Goal: Task Accomplishment & Management: Use online tool/utility

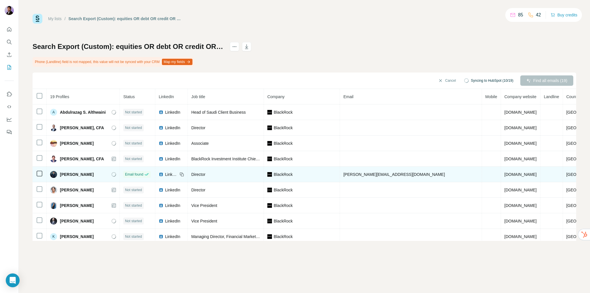
click at [396, 172] on span "[PERSON_NAME][EMAIL_ADDRESS][DOMAIN_NAME]" at bounding box center [393, 174] width 101 height 5
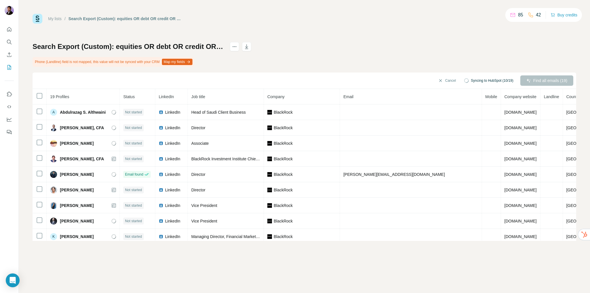
click at [373, 268] on div "My lists / Search Export (Custom): equities OR debt OR credit OR alternatives O…" at bounding box center [304, 146] width 571 height 293
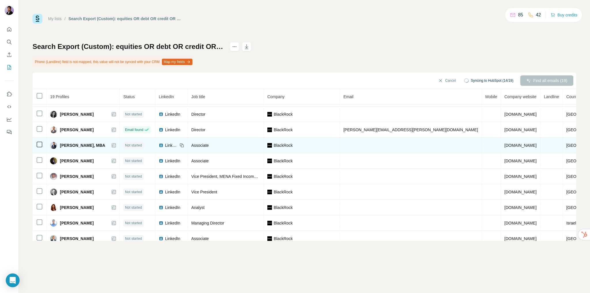
scroll to position [128, 0]
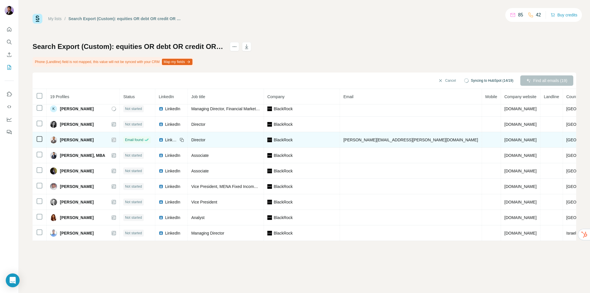
click at [387, 138] on span "[PERSON_NAME][EMAIL_ADDRESS][PERSON_NAME][DOMAIN_NAME]" at bounding box center [410, 140] width 135 height 5
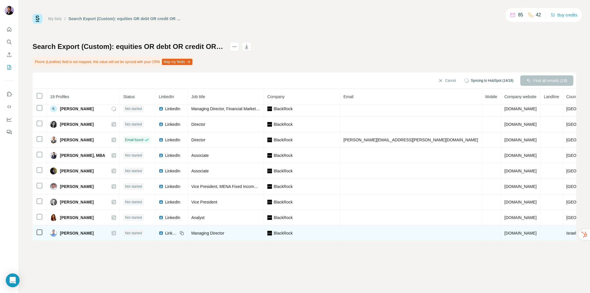
click at [390, 233] on td at bounding box center [411, 233] width 142 height 16
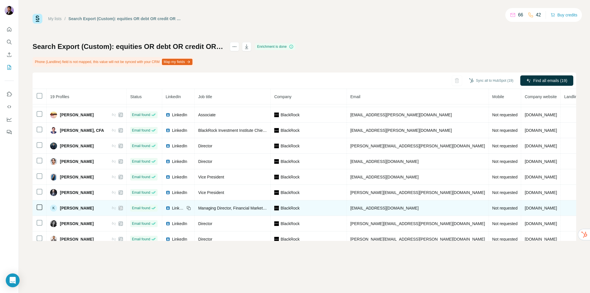
scroll to position [0, 0]
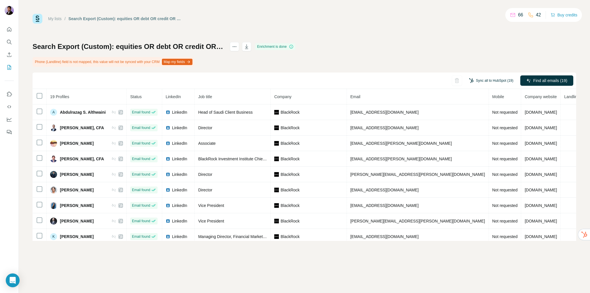
click at [489, 80] on button "Sync all to HubSpot (19)" at bounding box center [491, 80] width 52 height 9
click at [469, 122] on button "Sync all to HubSpot" at bounding box center [483, 124] width 64 height 12
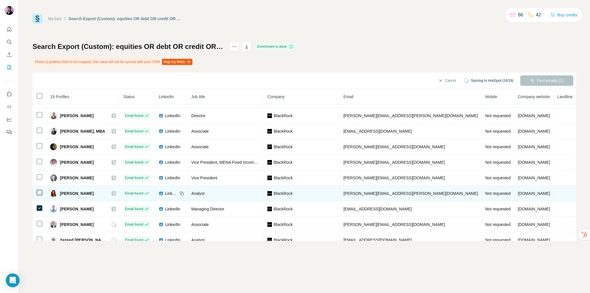
scroll to position [157, 0]
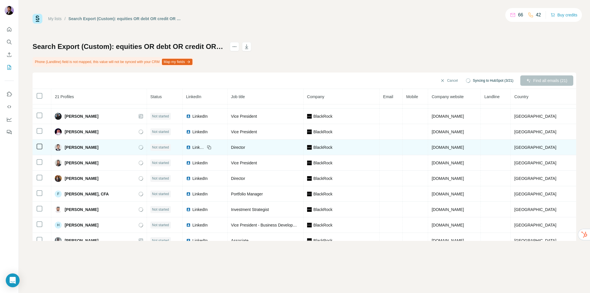
scroll to position [18, 0]
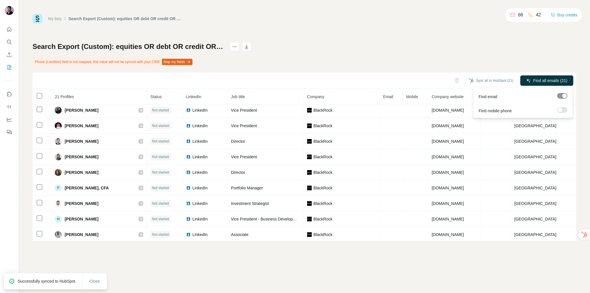
drag, startPoint x: 554, startPoint y: 79, endPoint x: 534, endPoint y: 75, distance: 20.3
click at [554, 79] on span "Find all emails (21)" at bounding box center [550, 81] width 34 height 6
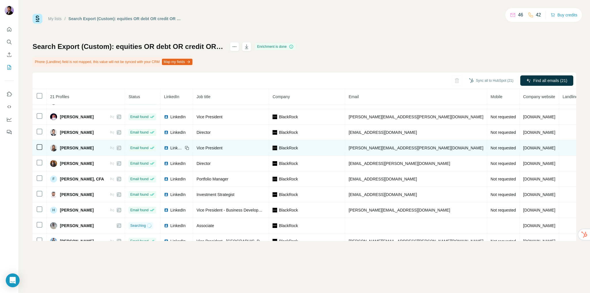
scroll to position [0, 0]
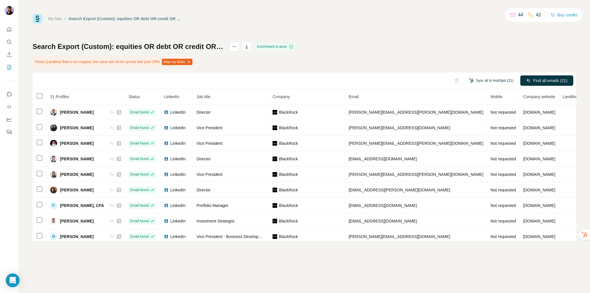
click at [491, 81] on button "Sync all to HubSpot (21)" at bounding box center [491, 80] width 52 height 9
click at [484, 125] on button "Sync all to HubSpot" at bounding box center [483, 124] width 64 height 12
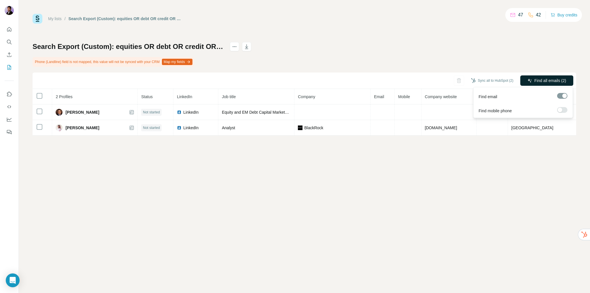
click at [548, 81] on span "Find all emails (2)" at bounding box center [550, 81] width 32 height 6
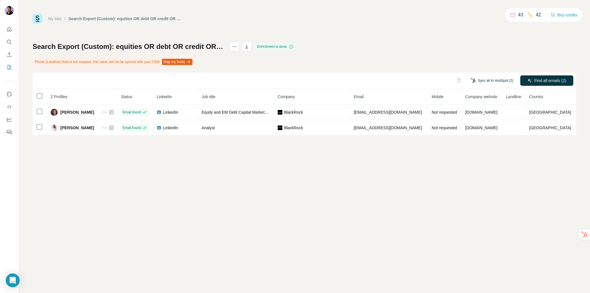
click at [507, 80] on button "Sync all to HubSpot (2)" at bounding box center [492, 80] width 50 height 9
click at [476, 121] on button "Sync all to HubSpot" at bounding box center [483, 124] width 64 height 12
